Goal: Entertainment & Leisure: Consume media (video, audio)

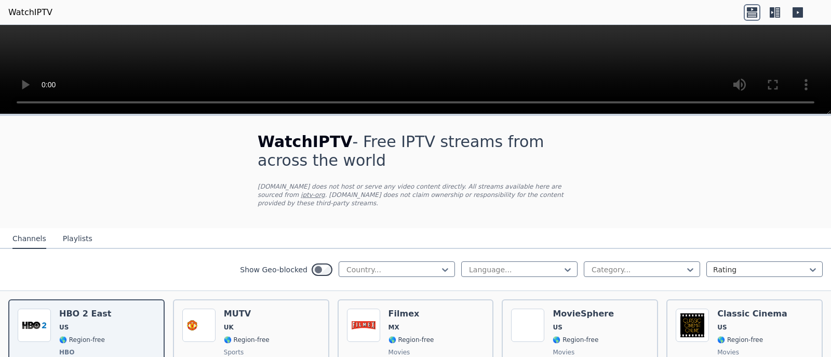
click at [778, 17] on icon at bounding box center [777, 12] width 5 height 10
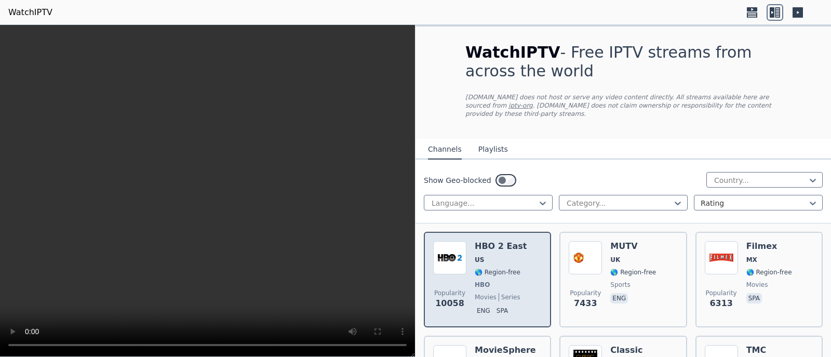
click at [487, 246] on div "HBO 2 East US 🌎 Region-free HBO movies series eng spa" at bounding box center [501, 279] width 52 height 77
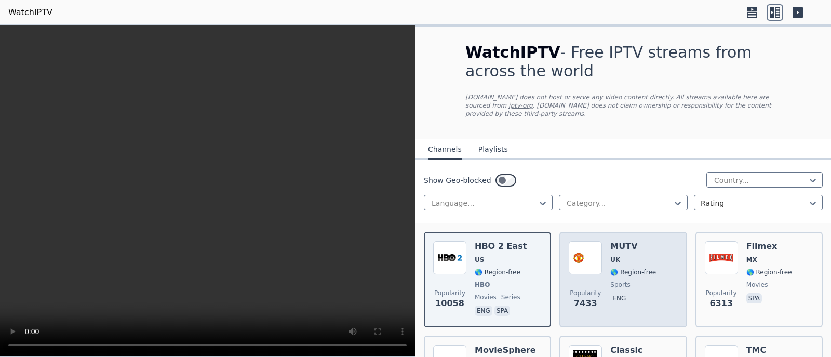
click at [576, 268] on div "Popularity 7433" at bounding box center [585, 279] width 33 height 77
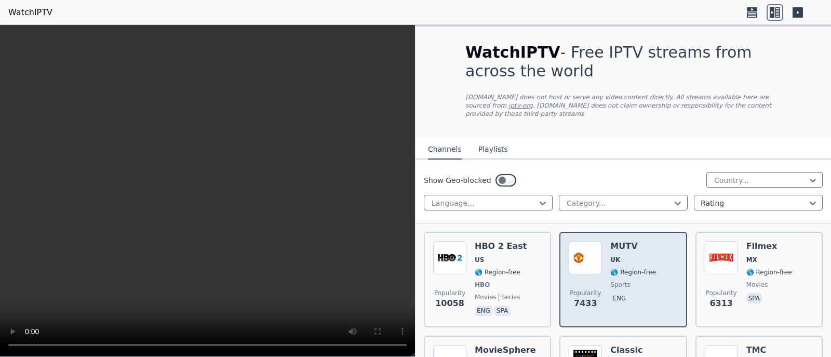
click at [588, 264] on img at bounding box center [585, 257] width 33 height 33
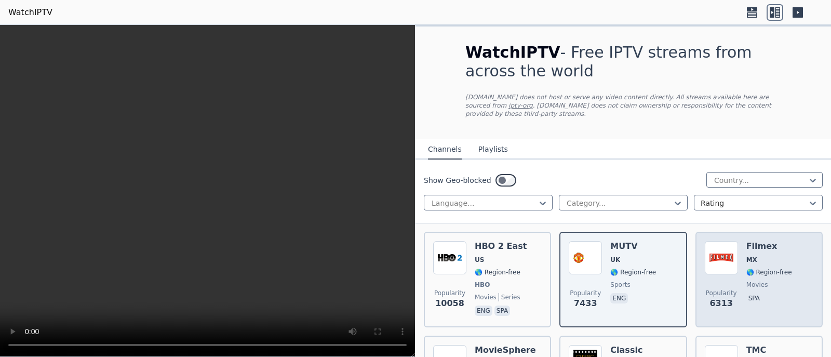
click at [786, 265] on div "Popularity 6313 Filmex MX 🌎 Region-free movies spa" at bounding box center [759, 279] width 109 height 77
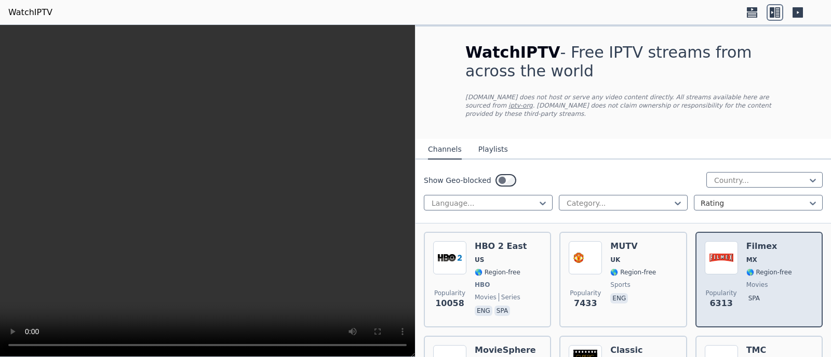
click at [786, 265] on div "Popularity 6313 Filmex MX 🌎 Region-free movies spa" at bounding box center [759, 279] width 109 height 77
click at [786, 266] on div "Popularity 6313 Filmex MX 🌎 Region-free movies spa" at bounding box center [759, 279] width 109 height 77
click at [785, 268] on div "Popularity 6313 Filmex MX 🌎 Region-free movies spa" at bounding box center [759, 279] width 109 height 77
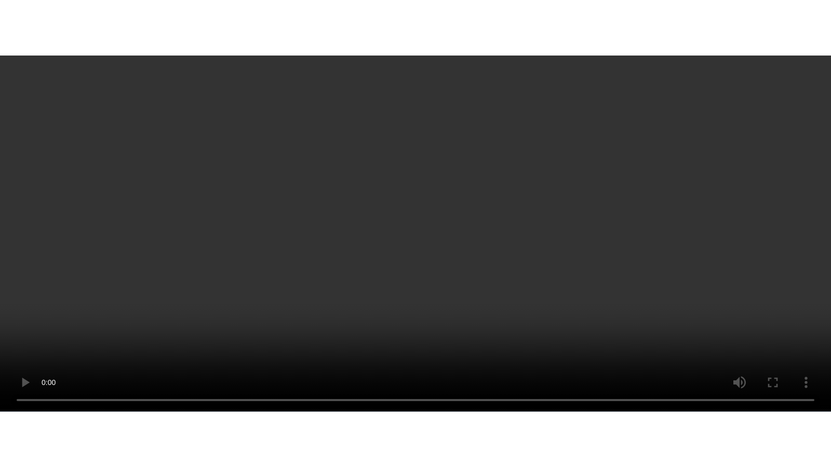
scroll to position [1471, 0]
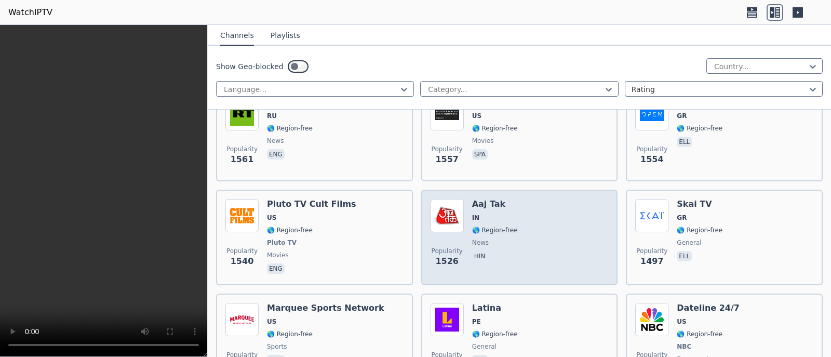
click at [503, 213] on span "IN" at bounding box center [495, 217] width 46 height 8
